Goal: Find specific page/section: Find specific page/section

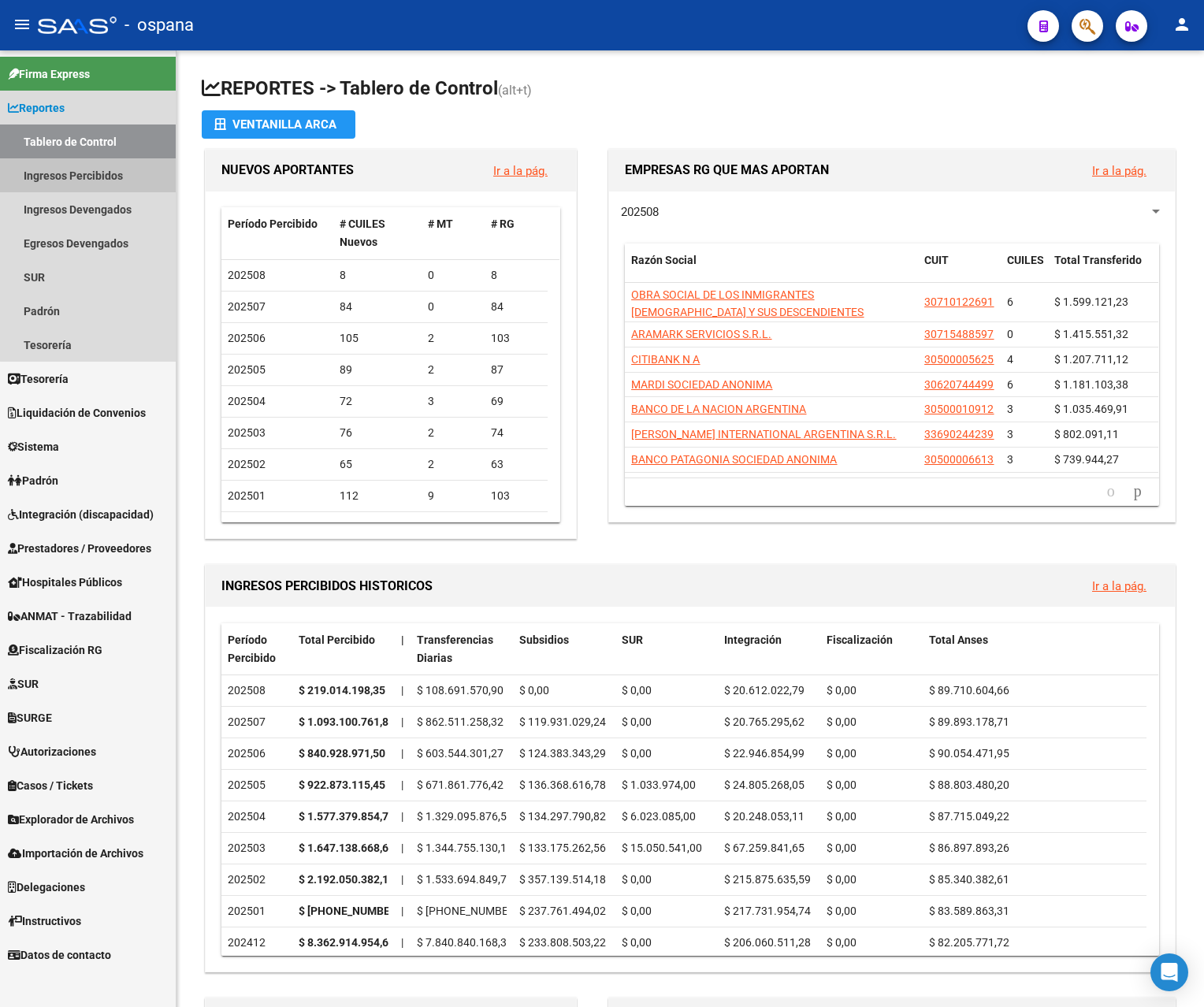
click at [100, 176] on link "Ingresos Percibidos" at bounding box center [88, 175] width 176 height 34
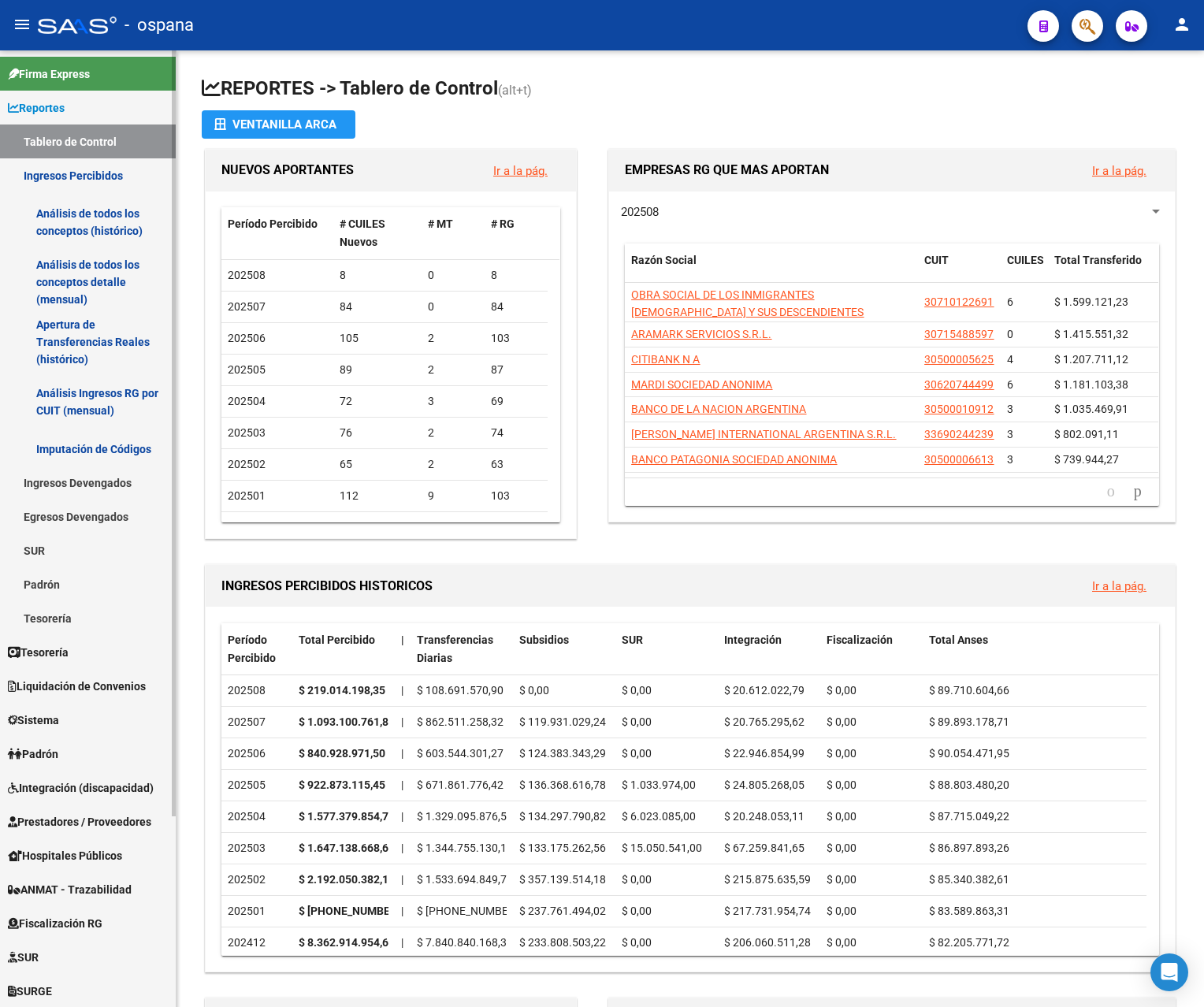
click at [96, 279] on link "Análisis de todos los conceptos detalle (mensual)" at bounding box center [88, 282] width 176 height 60
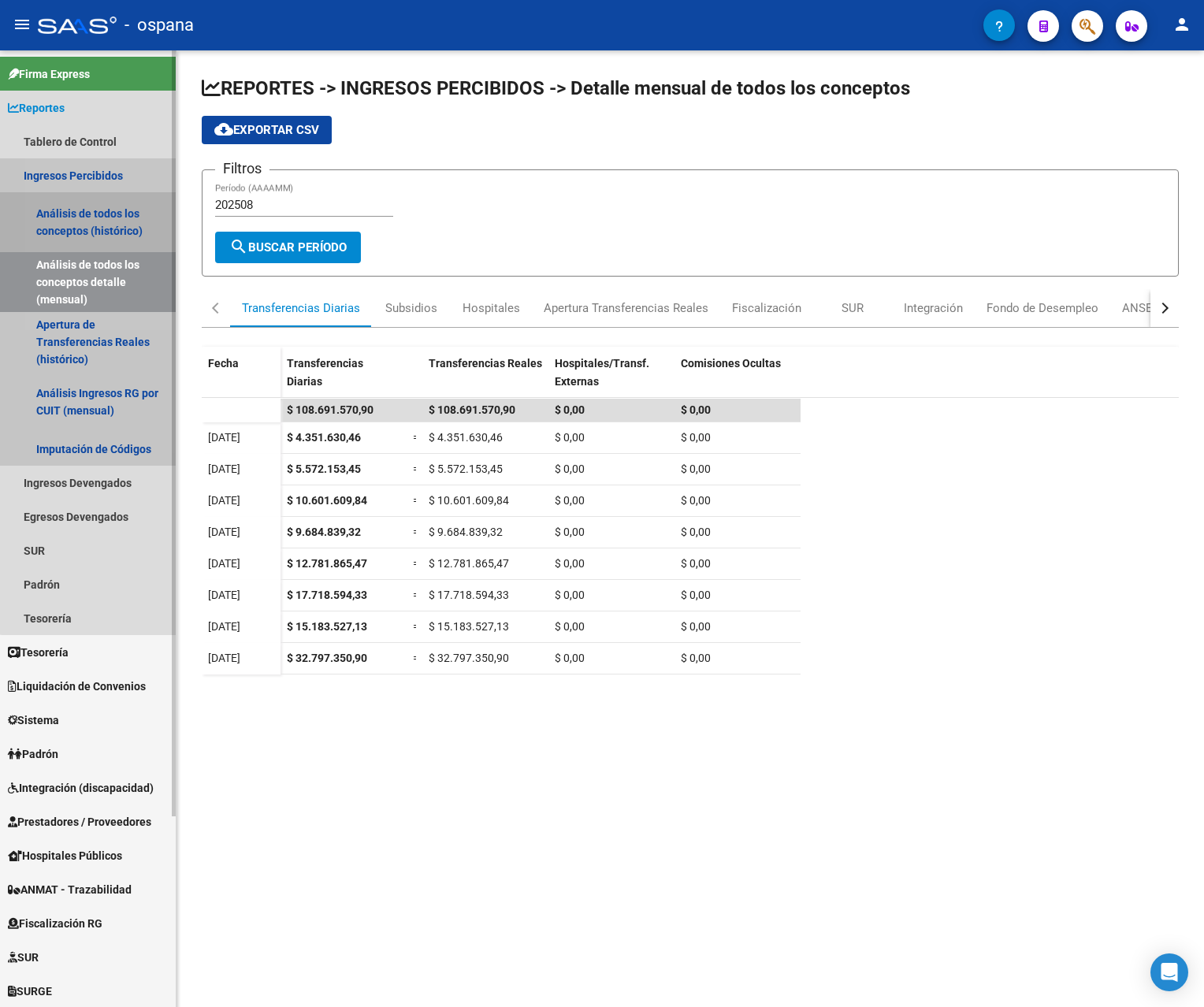
click at [102, 207] on link "Análisis de todos los conceptos (histórico)" at bounding box center [88, 222] width 176 height 60
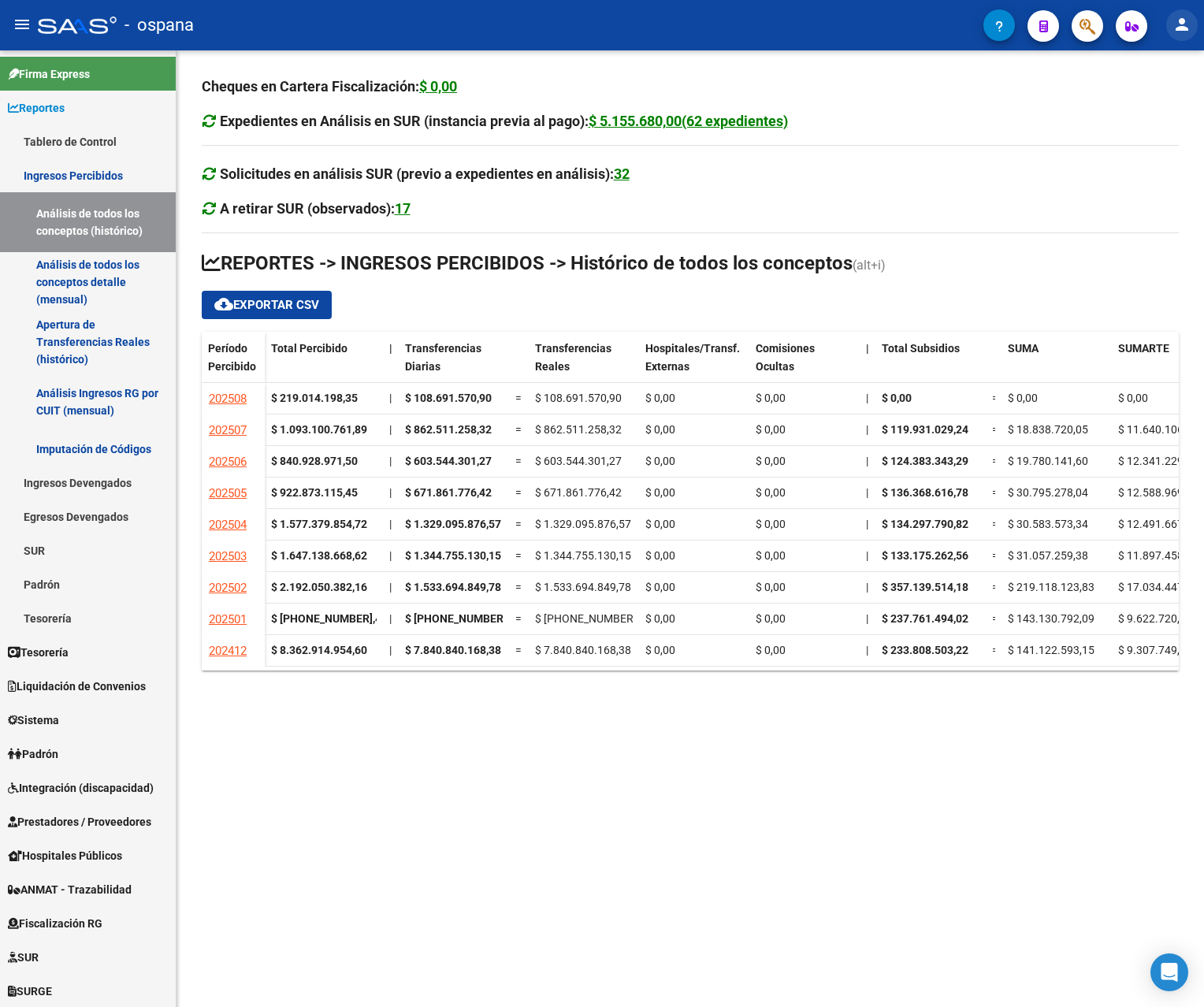
click at [1182, 23] on mat-icon "person" at bounding box center [1181, 24] width 19 height 19
click at [1145, 105] on button "exit_to_app Salir" at bounding box center [1149, 104] width 96 height 38
